Goal: Obtain resource: Obtain resource

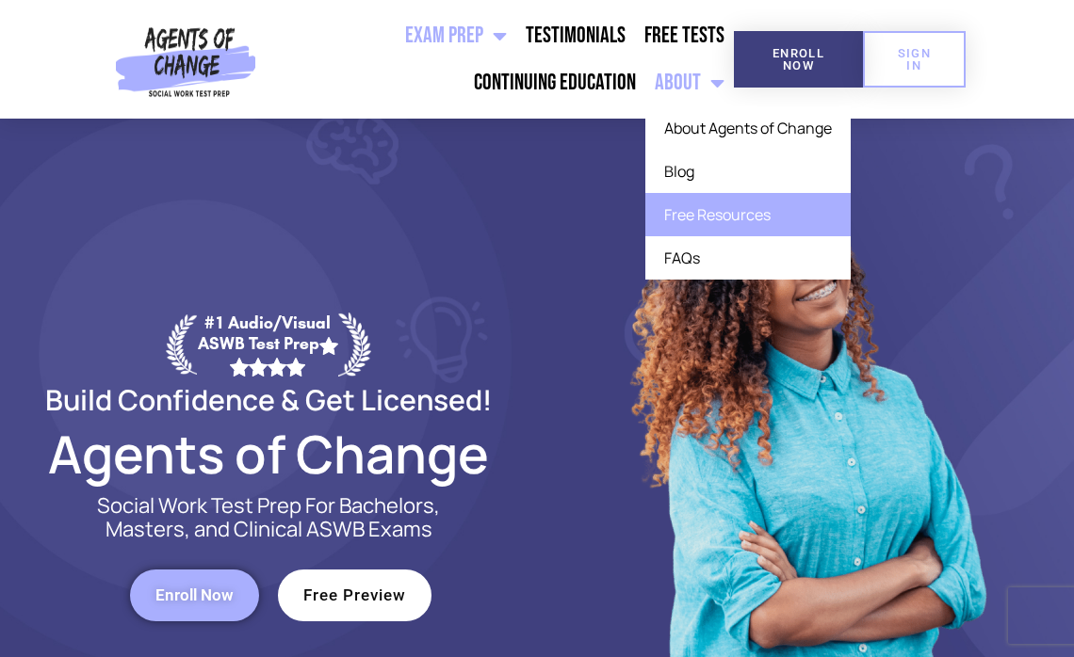
click at [687, 211] on link "Free Resources" at bounding box center [747, 214] width 205 height 43
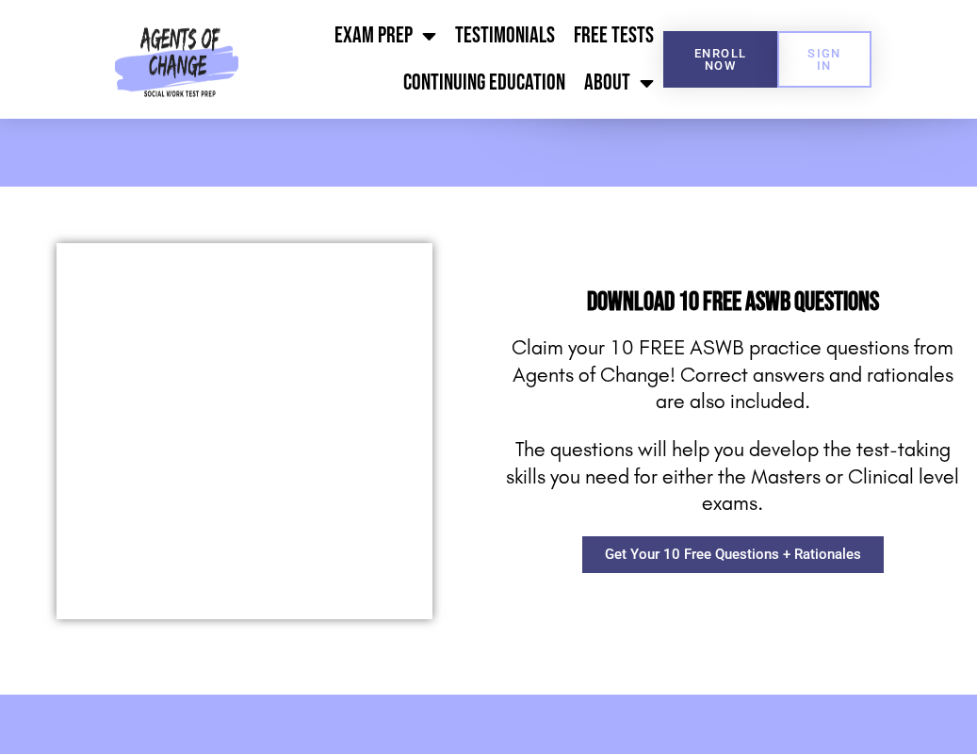
scroll to position [1400, 0]
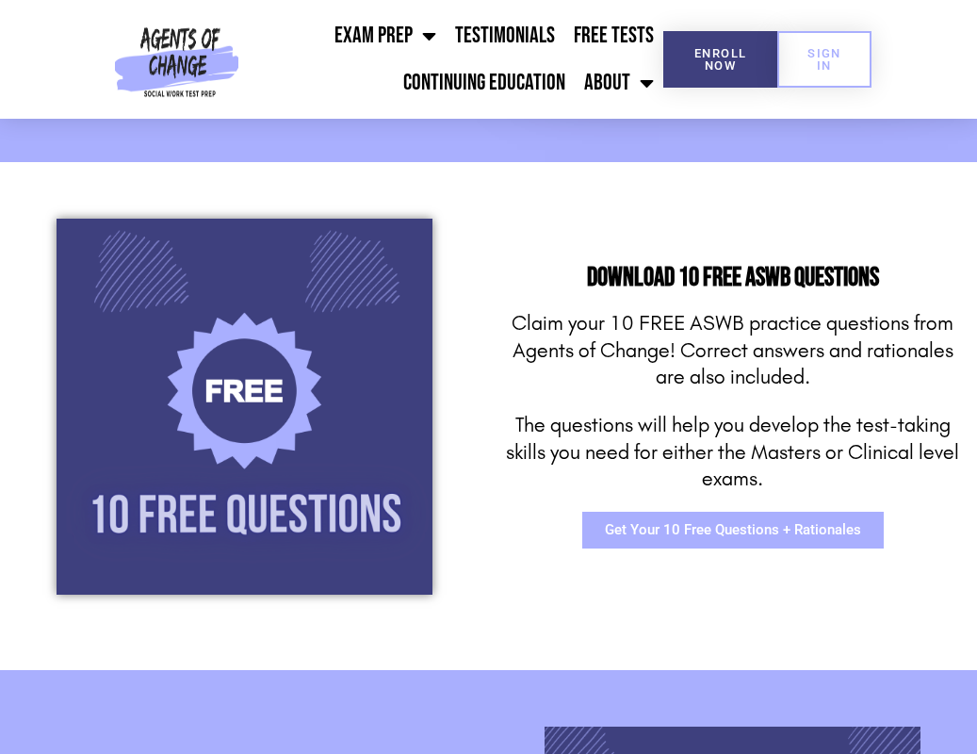
click at [754, 537] on span "Get Your 10 Free Questions + Rationales" at bounding box center [733, 530] width 256 height 14
